Goal: Task Accomplishment & Management: Use online tool/utility

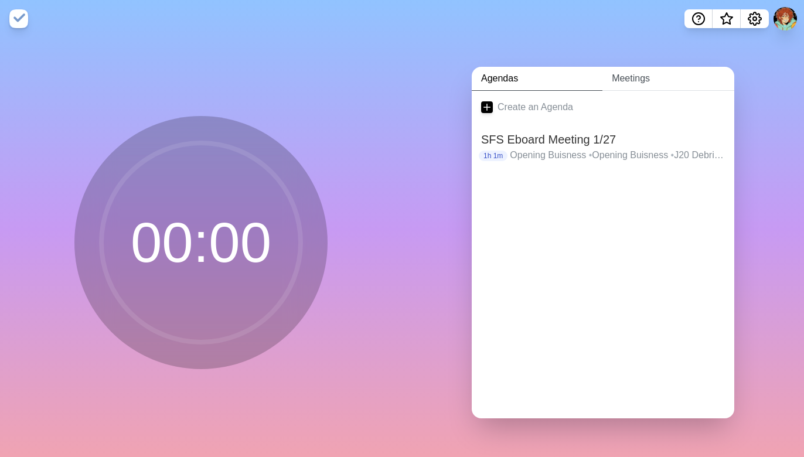
click at [638, 67] on link "Meetings" at bounding box center [669, 79] width 132 height 24
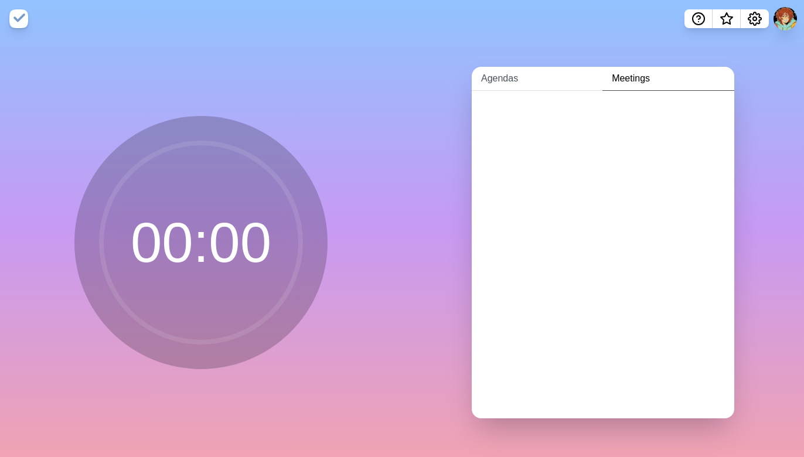
click at [515, 69] on link "Agendas" at bounding box center [537, 79] width 131 height 24
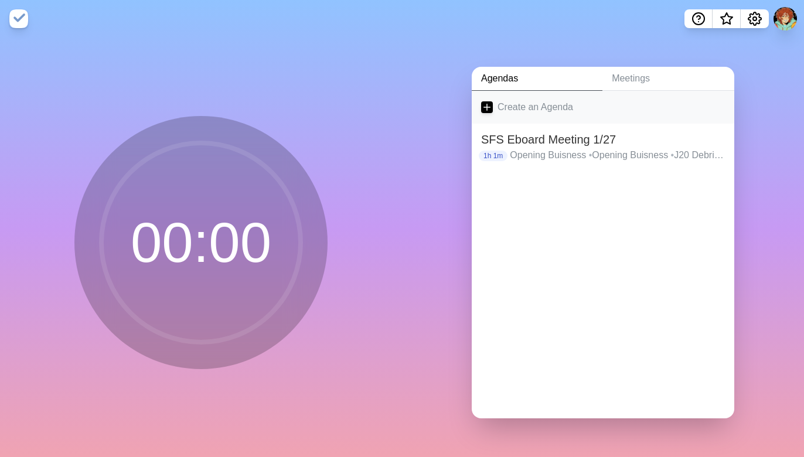
click at [485, 101] on icon at bounding box center [487, 107] width 12 height 12
